Goal: Find specific page/section

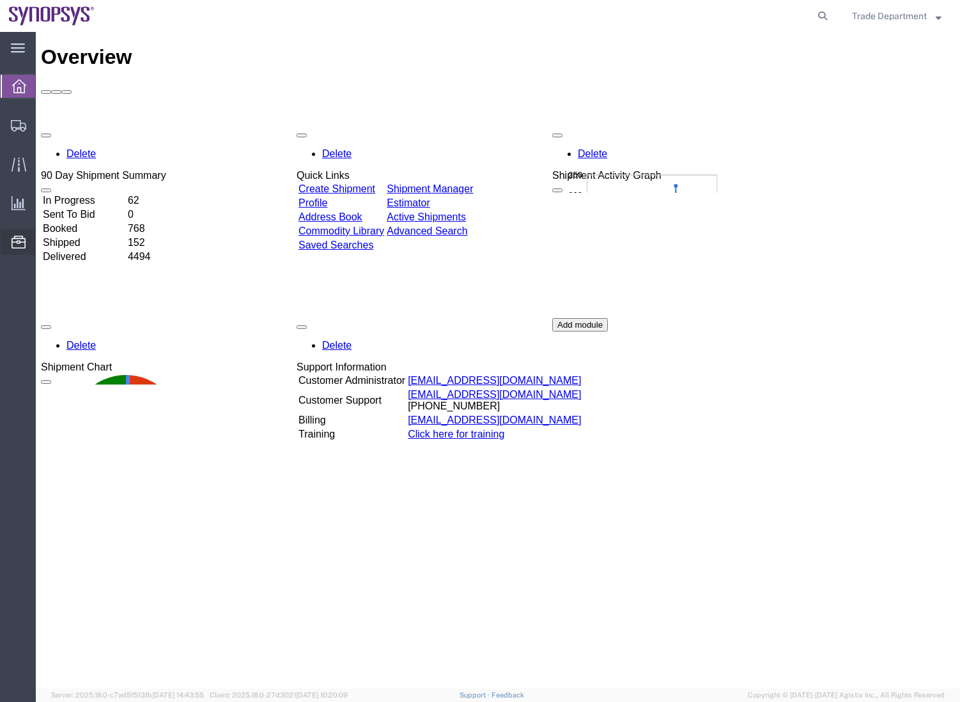
click at [0, 0] on span "Commodity Library" at bounding box center [0, 0] width 0 height 0
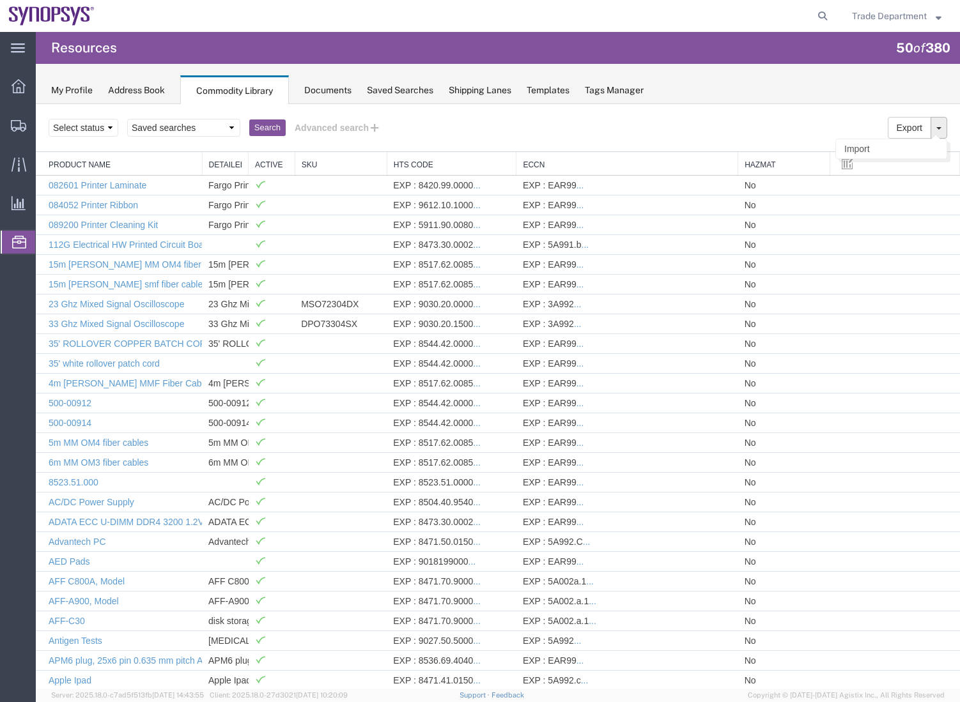
click at [930, 130] on button "button" at bounding box center [938, 128] width 17 height 22
click at [819, 115] on div "Search Export Import Select status Active All Inactive Saved searches Product N…" at bounding box center [498, 128] width 924 height 48
click at [877, 16] on span "Trade Department" at bounding box center [889, 16] width 75 height 14
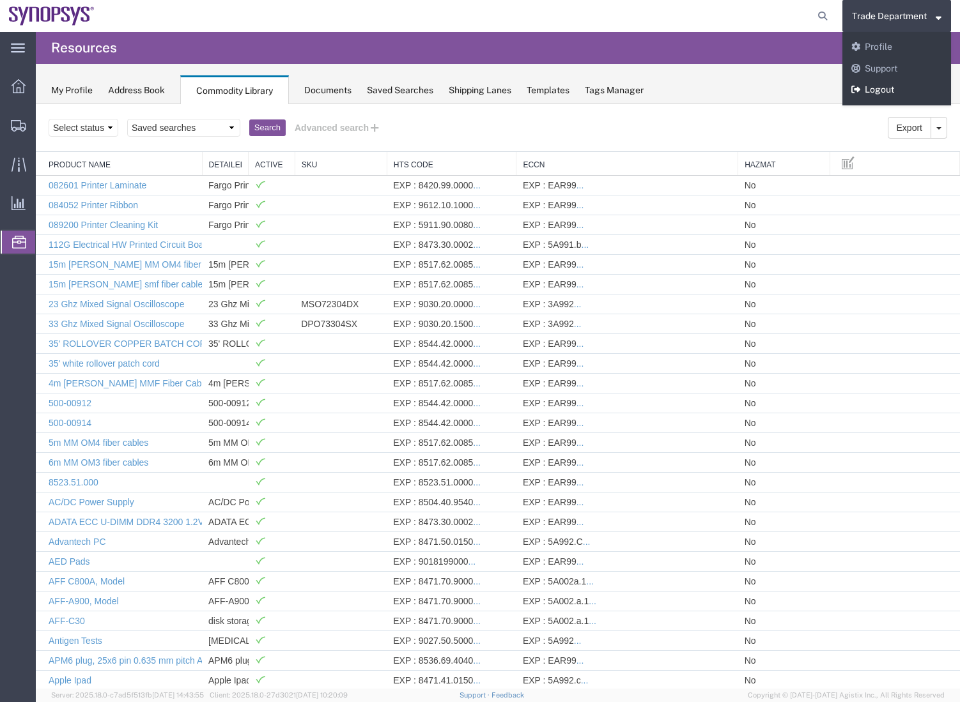
click at [877, 88] on link "Logout" at bounding box center [896, 90] width 109 height 22
